Goal: Check status: Check status

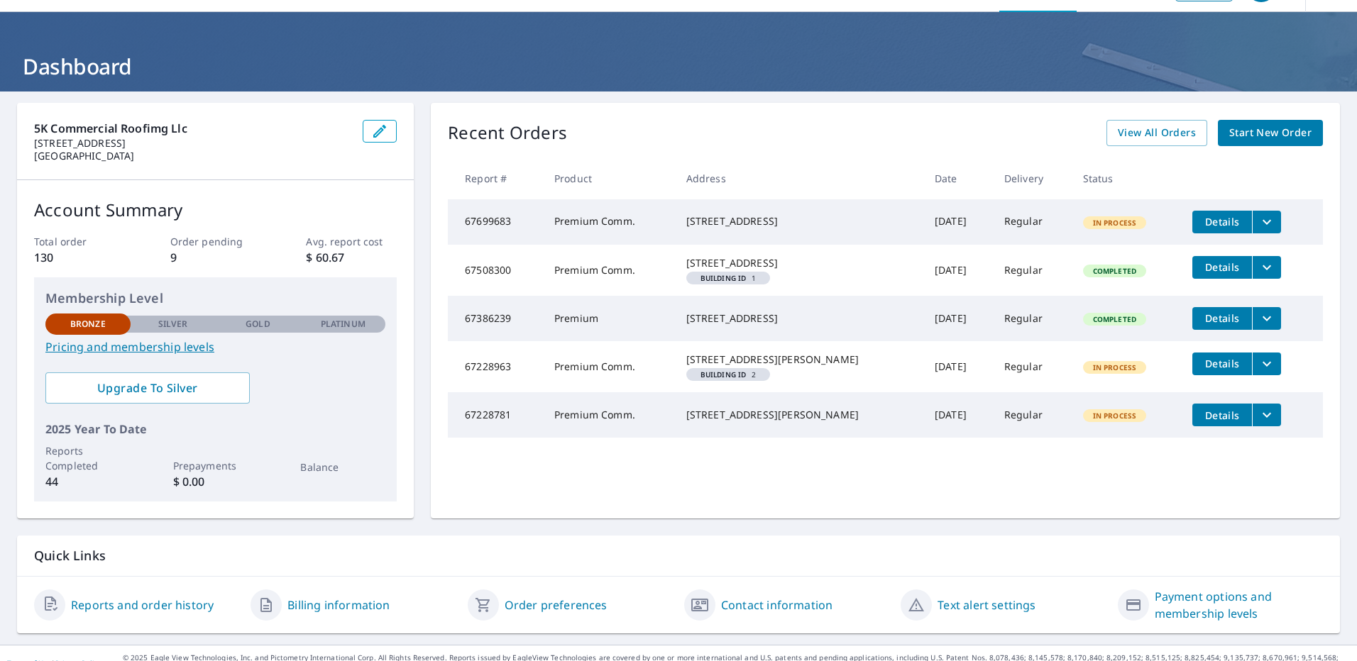
scroll to position [60, 0]
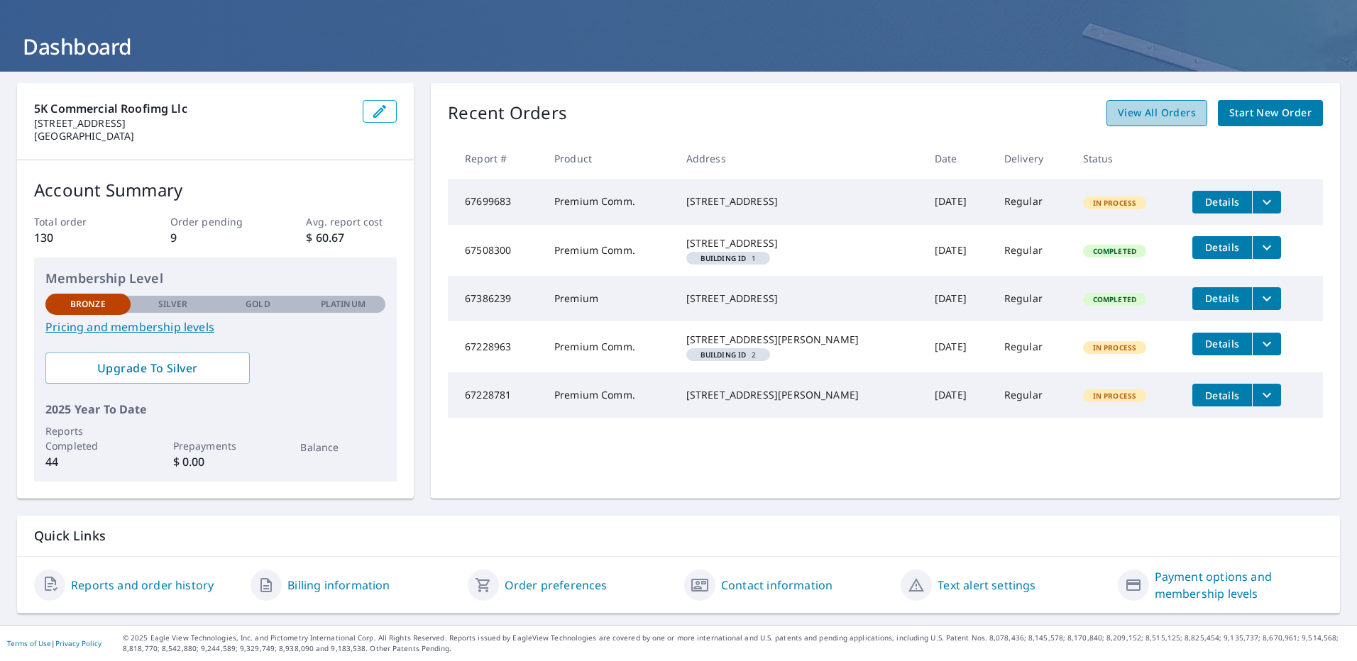
click at [1153, 116] on span "View All Orders" at bounding box center [1157, 113] width 78 height 18
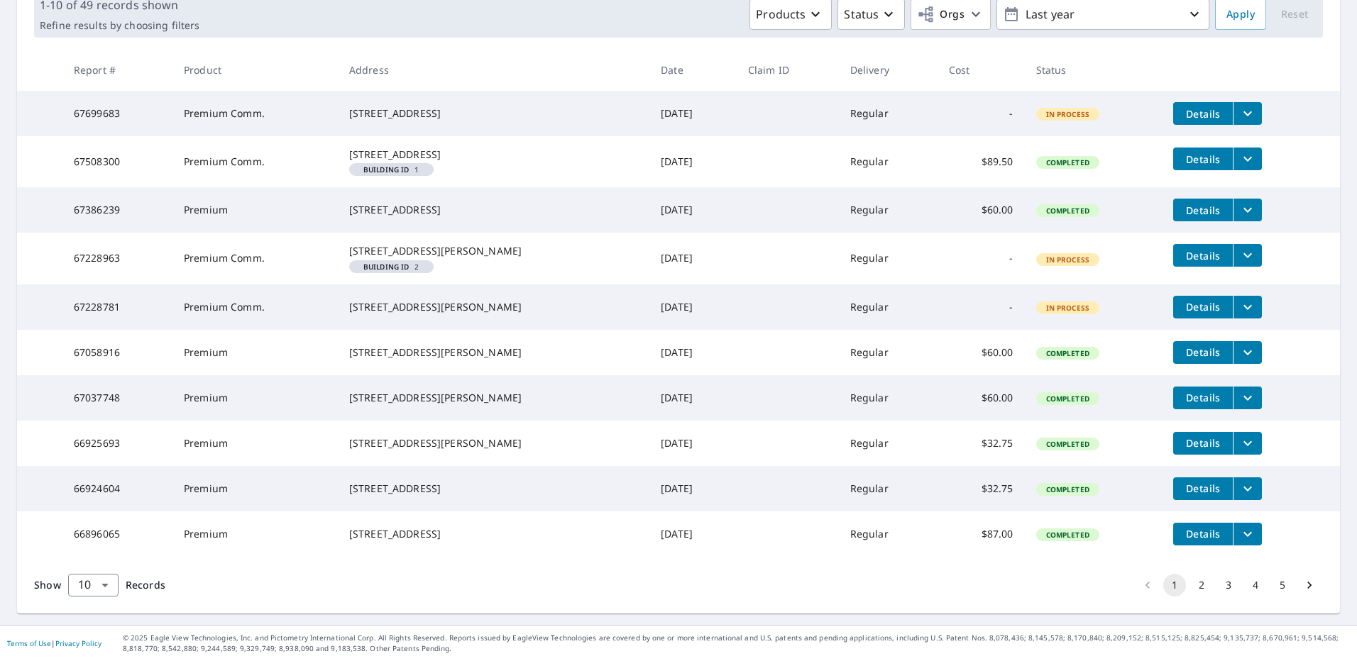
scroll to position [297, 0]
click at [1190, 589] on button "2" at bounding box center [1201, 585] width 23 height 23
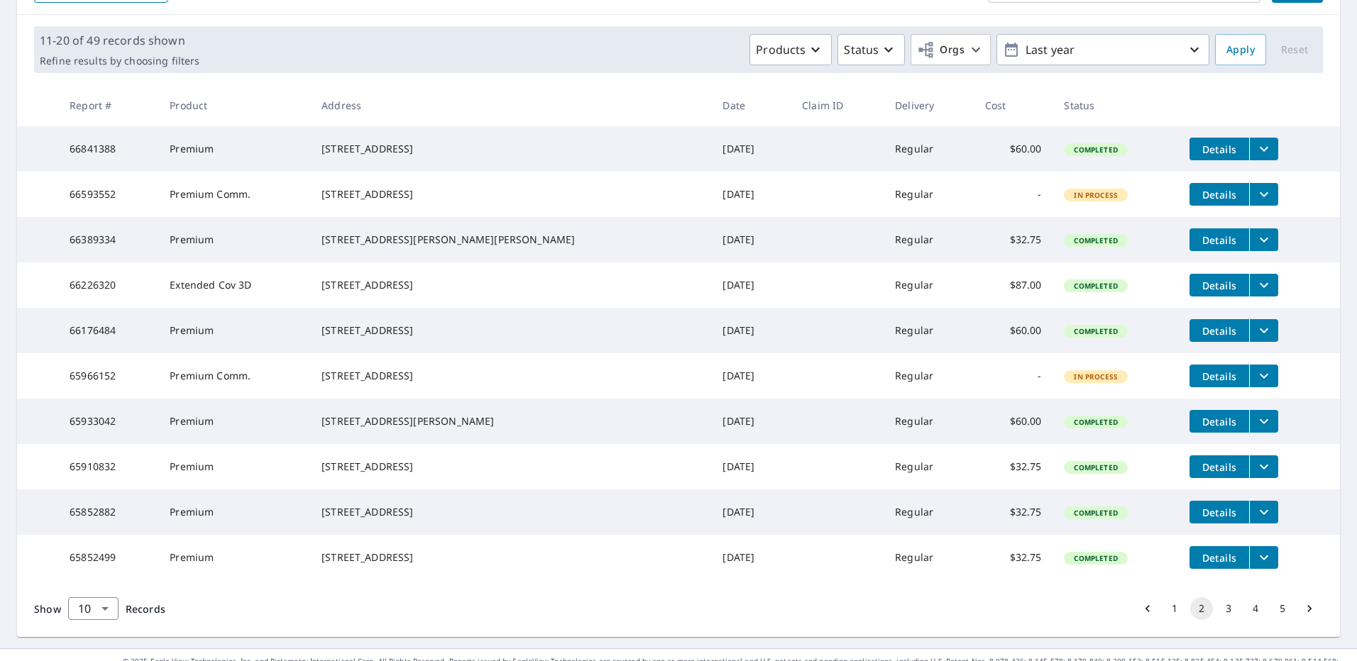
scroll to position [268, 0]
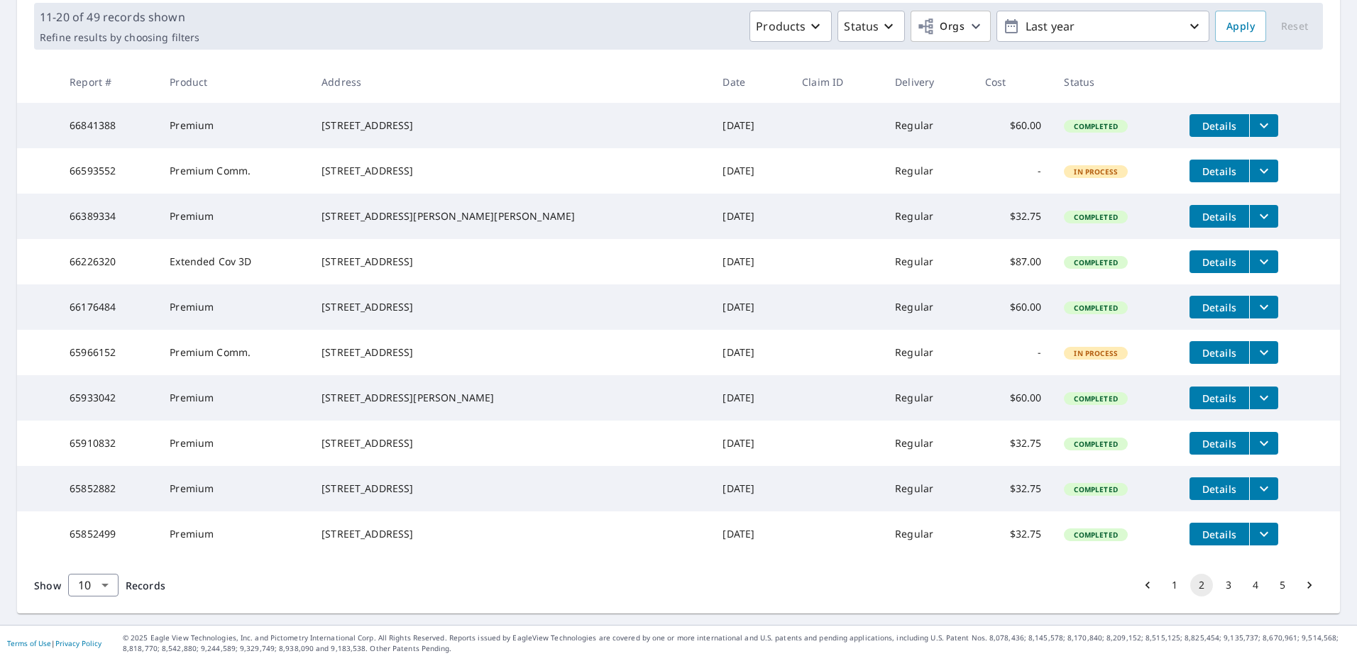
click at [1218, 585] on button "3" at bounding box center [1228, 585] width 23 height 23
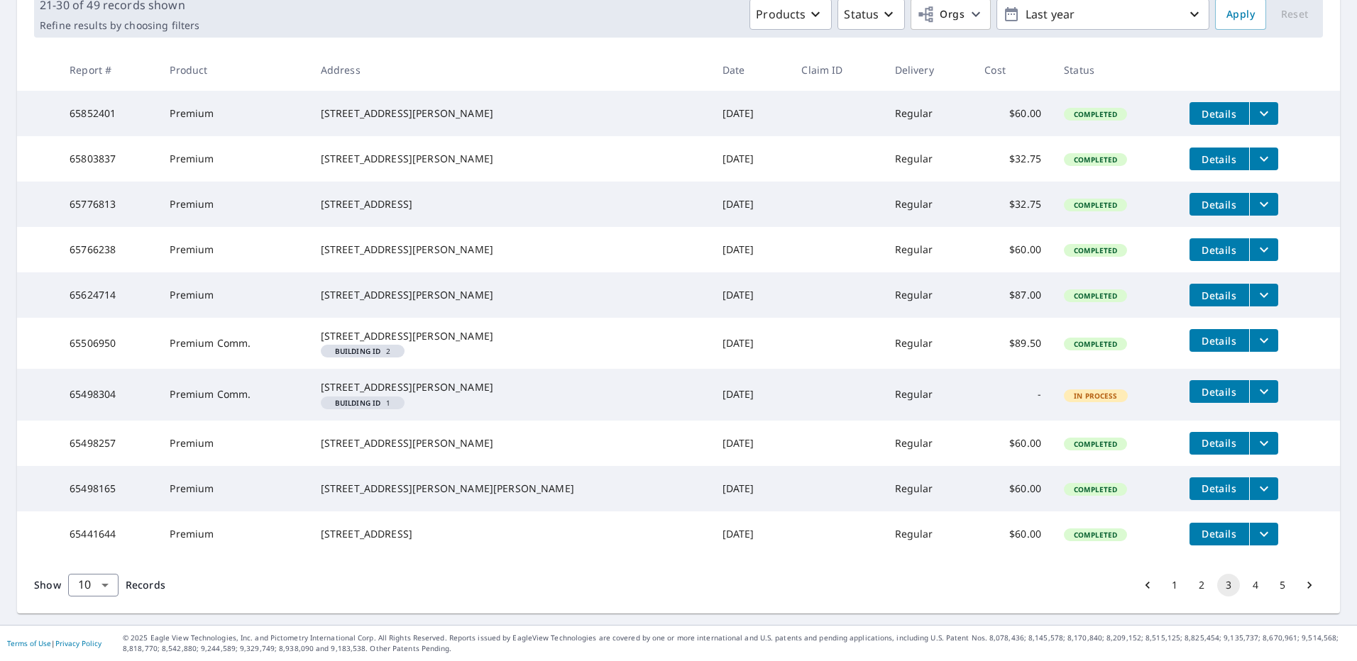
scroll to position [297, 0]
click at [1191, 589] on button "2" at bounding box center [1201, 585] width 23 height 23
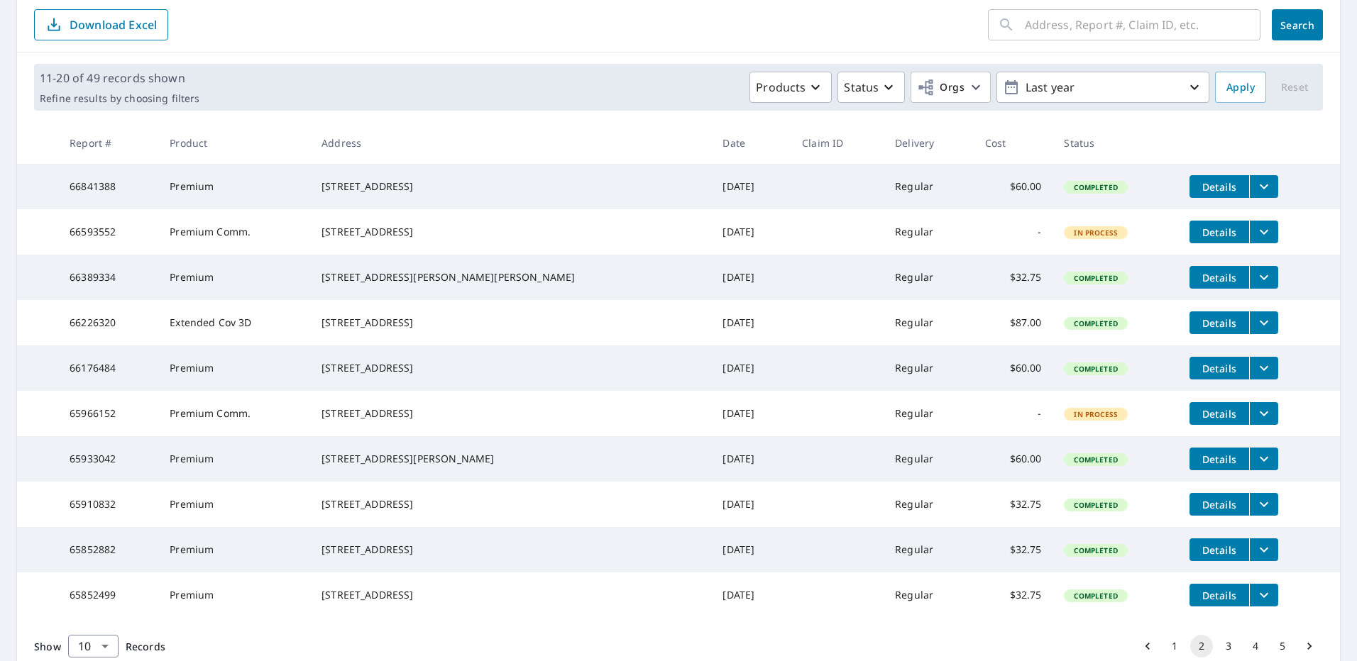
scroll to position [213, 0]
